Goal: Information Seeking & Learning: Learn about a topic

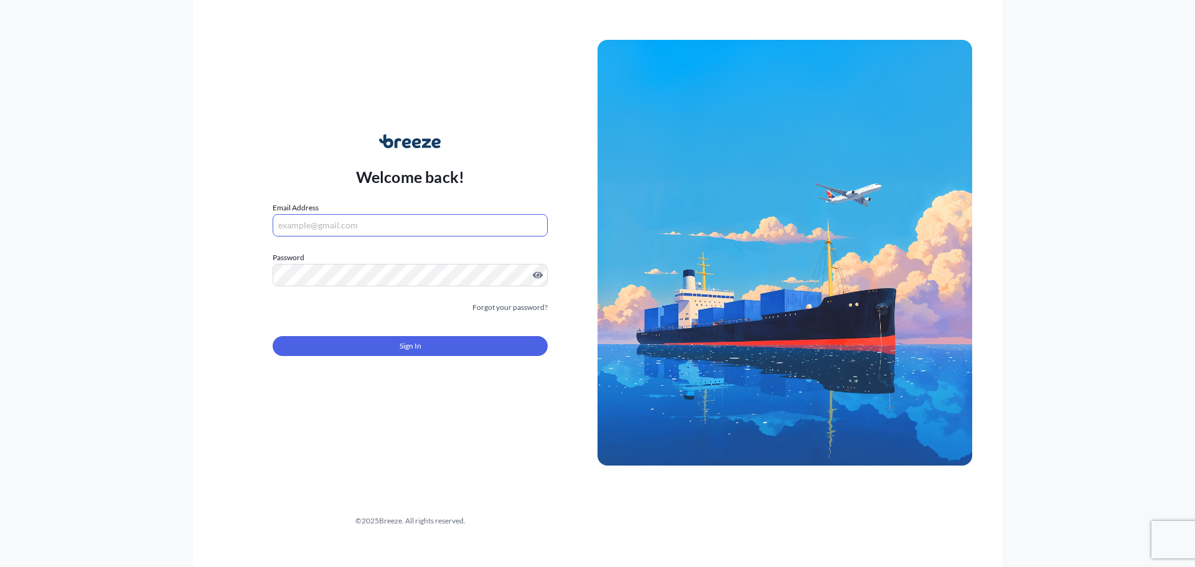
click at [355, 219] on input "Email Address" at bounding box center [410, 225] width 275 height 22
type input "[EMAIL_ADDRESS][DOMAIN_NAME]"
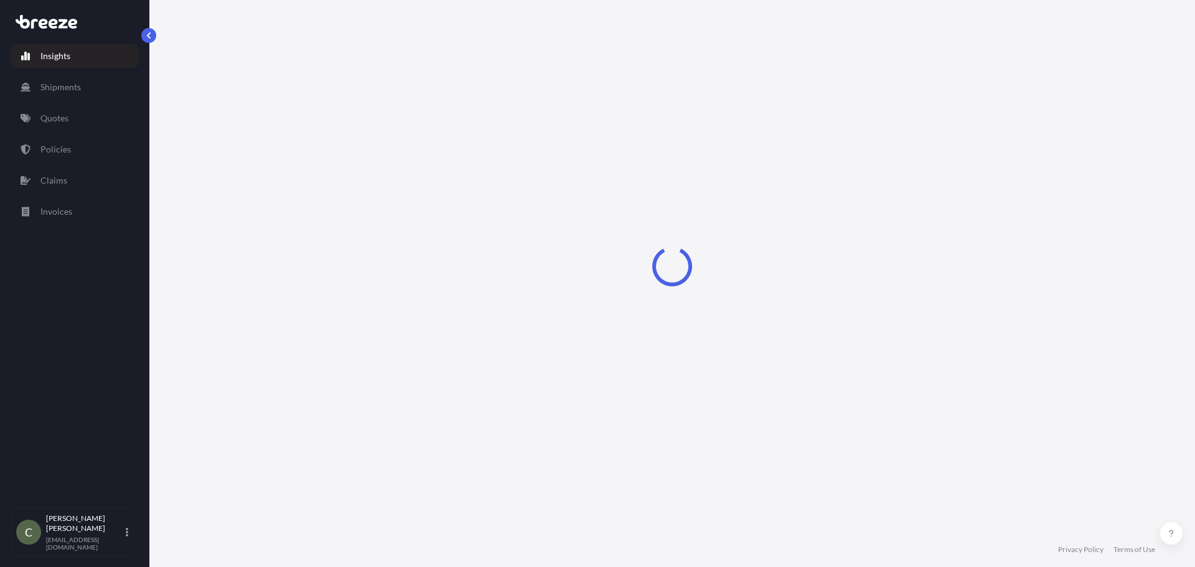
select select "2025"
